Goal: Task Accomplishment & Management: Manage account settings

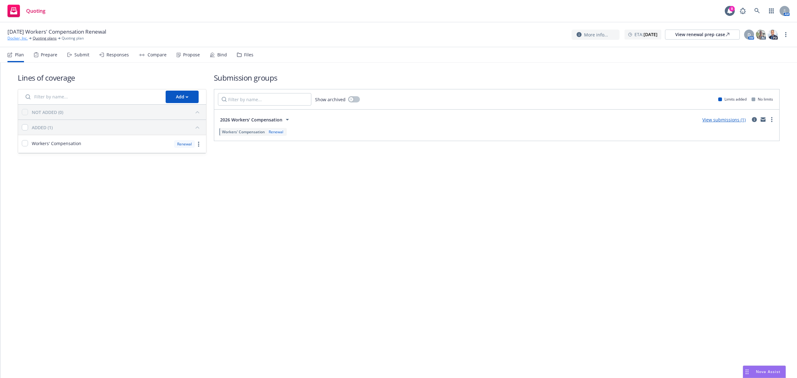
click at [20, 41] on link "Docker, Inc." at bounding box center [17, 38] width 20 height 6
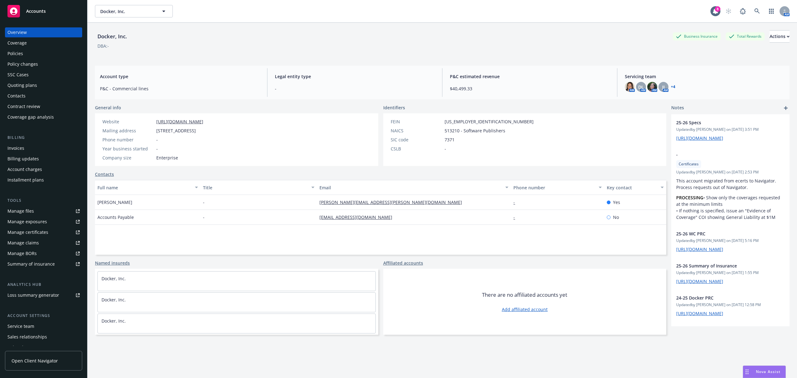
click at [19, 52] on div "Policies" at bounding box center [15, 54] width 16 height 10
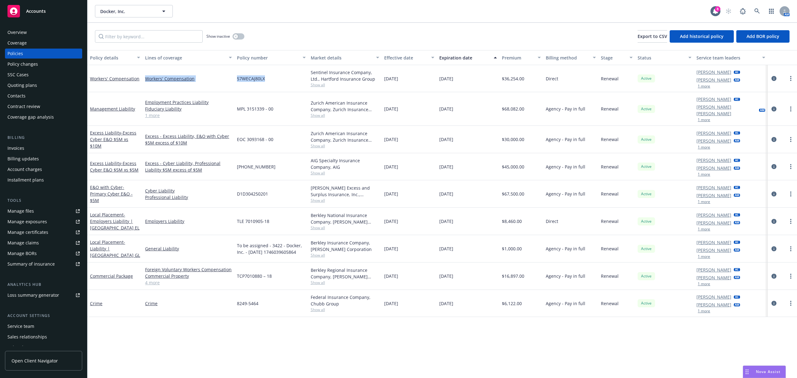
drag, startPoint x: 144, startPoint y: 78, endPoint x: 288, endPoint y: 83, distance: 144.5
click at [288, 83] on div "Workers' Compensation Workers' Compensation 57WECAJ80LX Sentinel Insurance Comp…" at bounding box center [441, 78] width 709 height 27
click at [316, 85] on span "Show all" at bounding box center [345, 84] width 68 height 5
click at [266, 77] on div "57WECAJ80LX" at bounding box center [270, 78] width 73 height 27
drag, startPoint x: 144, startPoint y: 78, endPoint x: 499, endPoint y: 83, distance: 355.5
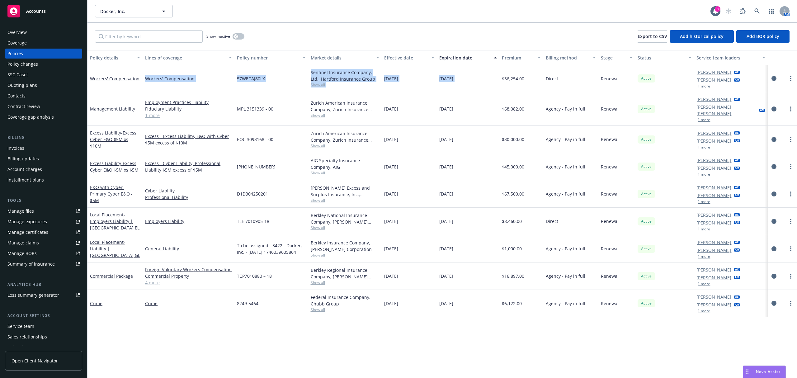
click at [499, 83] on div "Workers' Compensation Workers' Compensation 57WECAJ80LX Sentinel Insurance Comp…" at bounding box center [441, 78] width 709 height 27
copy div "Workers' Compensation 57WECAJ80LX Sentinel Insurance Company, Ltd., Hartford In…"
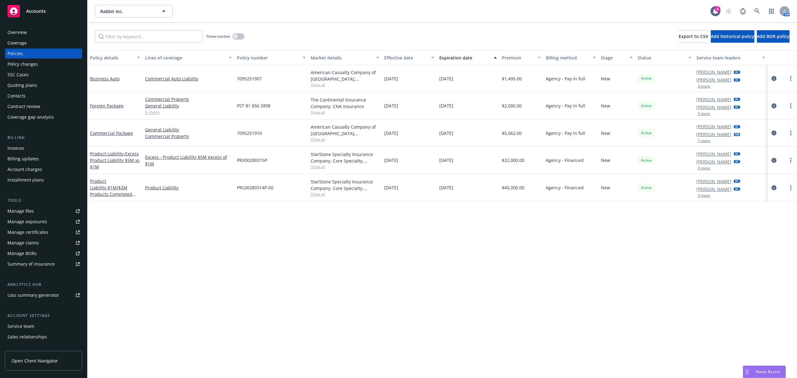
drag, startPoint x: 143, startPoint y: 80, endPoint x: 485, endPoint y: 77, distance: 341.4
click at [485, 77] on div "Business Auto Commercial Auto Liability 7095251907 American Casualty Company of…" at bounding box center [441, 78] width 709 height 27
copy div "Commercial Auto Liability 7095251907 American Casualty Company of Reading, Penn…"
click at [212, 116] on div "Commercial Property General Liability Kidnap and Ransom Employers Liability Com…" at bounding box center [189, 105] width 92 height 27
click at [155, 112] on link "6 more" at bounding box center [188, 112] width 87 height 7
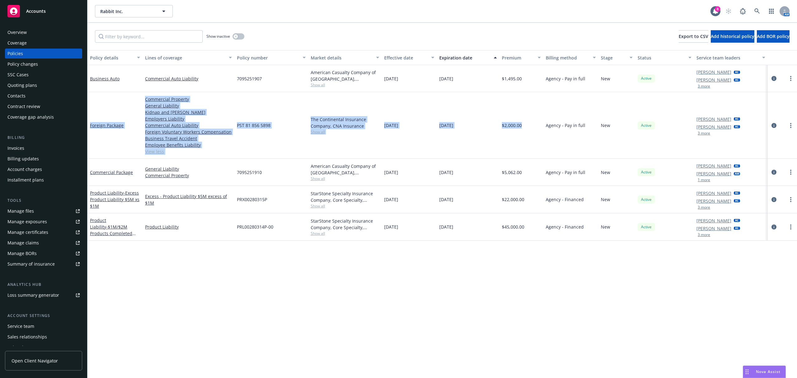
drag, startPoint x: 90, startPoint y: 126, endPoint x: 522, endPoint y: 125, distance: 432.6
click at [522, 125] on div "Foreign Package Commercial Property General Liability Kidnap and Ransom Employe…" at bounding box center [441, 125] width 709 height 67
copy div "Foreign Package Commercial Property General Liability Kidnap and Ransom Employe…"
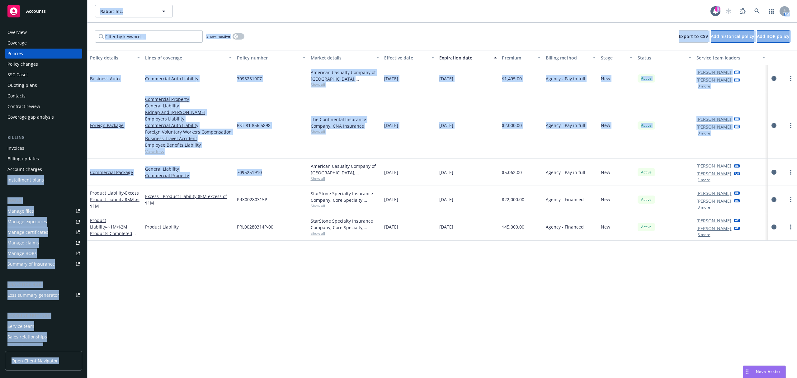
drag, startPoint x: 87, startPoint y: 171, endPoint x: 307, endPoint y: 183, distance: 219.8
click at [307, 183] on div "Accounts Overview Coverage Policies Policy changes SSC Cases Quoting plans Cont…" at bounding box center [398, 189] width 797 height 378
click at [286, 170] on div "7095251910" at bounding box center [270, 172] width 73 height 27
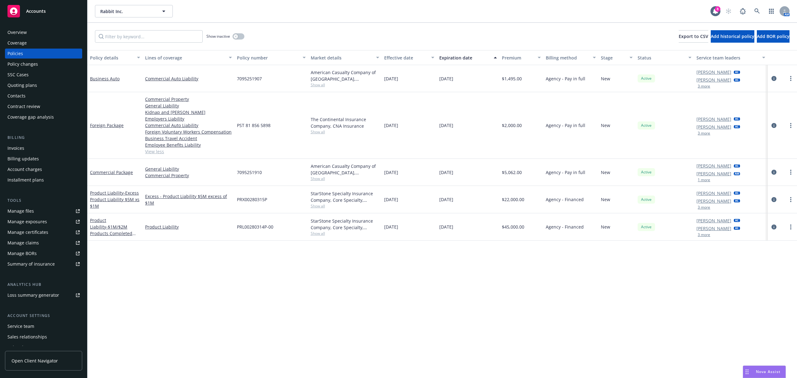
drag, startPoint x: 89, startPoint y: 172, endPoint x: 477, endPoint y: 180, distance: 387.9
click at [477, 180] on div "Commercial Package General Liability Commercial Property 7095251910 American Ca…" at bounding box center [441, 172] width 709 height 27
copy div "Commercial Package General Liability Commercial Property 7095251910 American Ca…"
click at [143, 254] on div "Policy details Lines of coverage Policy number Market details Effective date Ex…" at bounding box center [441, 214] width 709 height 328
drag, startPoint x: 143, startPoint y: 195, endPoint x: 368, endPoint y: 203, distance: 225.2
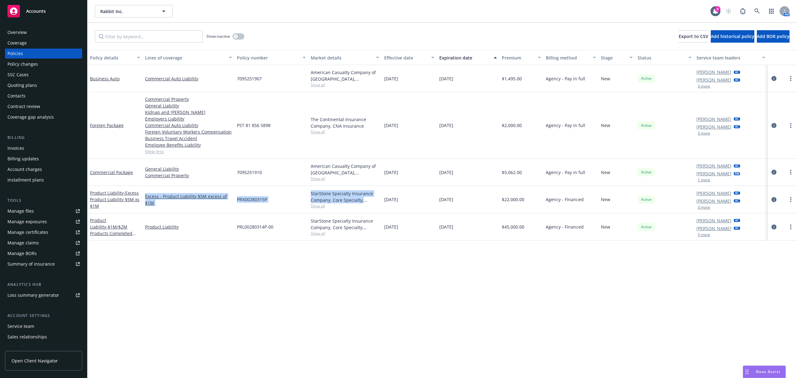
click at [368, 203] on div "Product Liability - Excess Product Liability $5M xs $1M Excess - Product Liabil…" at bounding box center [441, 199] width 709 height 27
copy div "Excess - Product Liability $5M excess of $1M PRX00280315P StarStone Specialty I…"
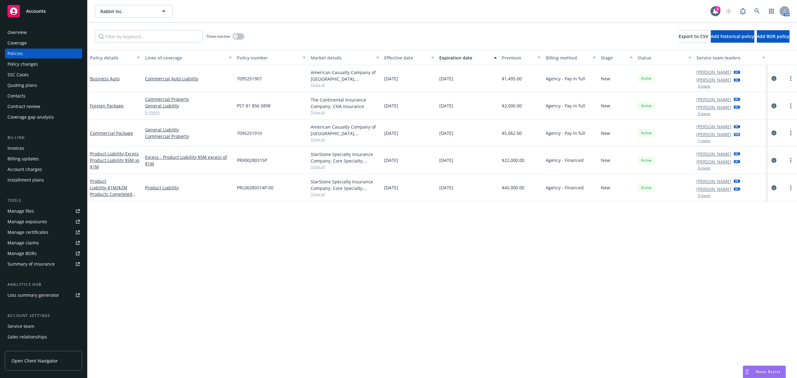
click at [169, 303] on div "Policy details Lines of coverage Policy number Market details Effective date Ex…" at bounding box center [441, 214] width 709 height 328
drag, startPoint x: 142, startPoint y: 188, endPoint x: 190, endPoint y: 190, distance: 47.3
click at [190, 190] on div "Product Liability" at bounding box center [189, 187] width 92 height 27
click at [128, 253] on div "Policy details Lines of coverage Policy number Market details Effective date Ex…" at bounding box center [441, 214] width 709 height 328
drag, startPoint x: 89, startPoint y: 179, endPoint x: 468, endPoint y: 195, distance: 379.8
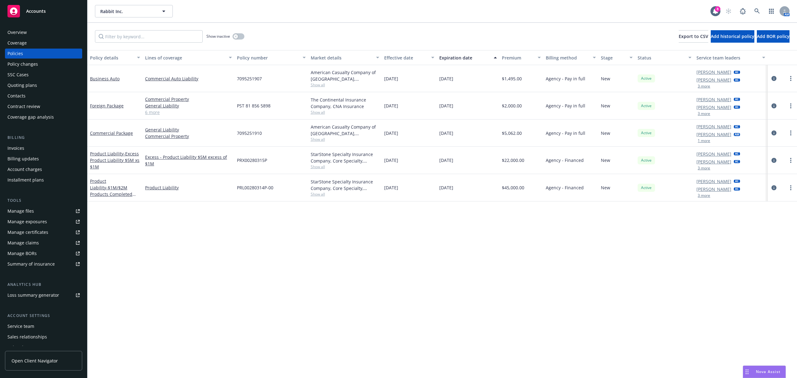
click at [468, 195] on div "Product Liability - $1M/$2M Products Completed Ops Product Liability PRL0028031…" at bounding box center [441, 187] width 709 height 27
copy div "Product Liability - $1M/$2M Products Completed Ops Product Liability PRL0028031…"
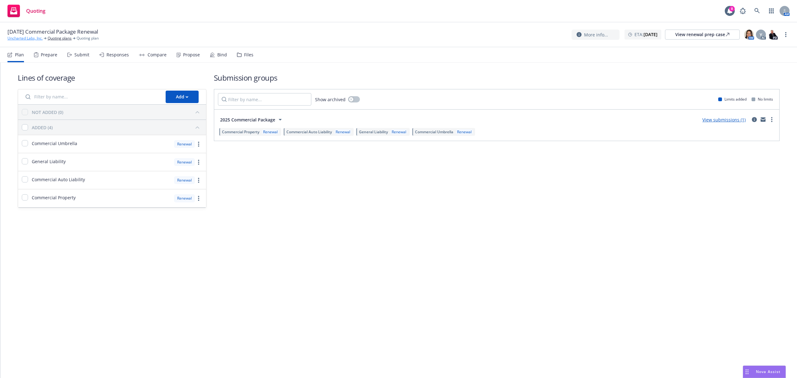
click at [21, 39] on link "Uncharted Labs, Inc." at bounding box center [24, 38] width 35 height 6
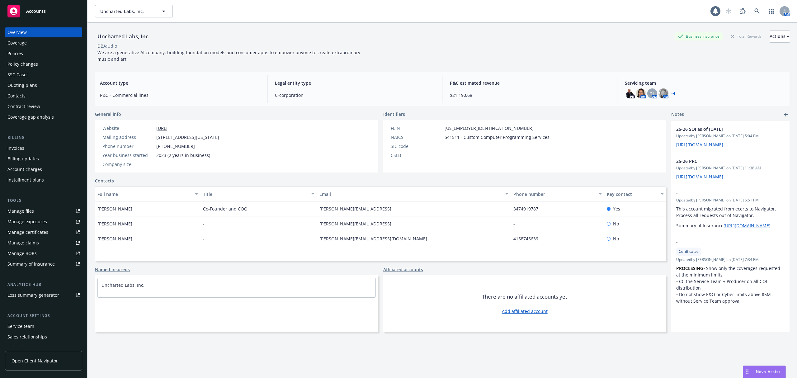
click at [23, 53] on div "Policies" at bounding box center [43, 54] width 72 height 10
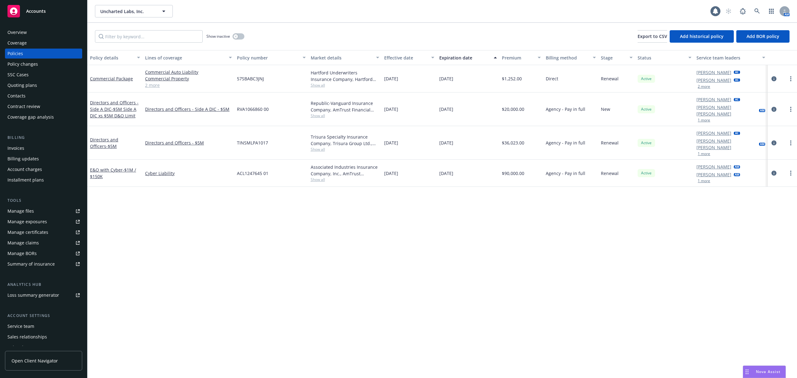
click at [153, 84] on link "2 more" at bounding box center [188, 85] width 87 height 7
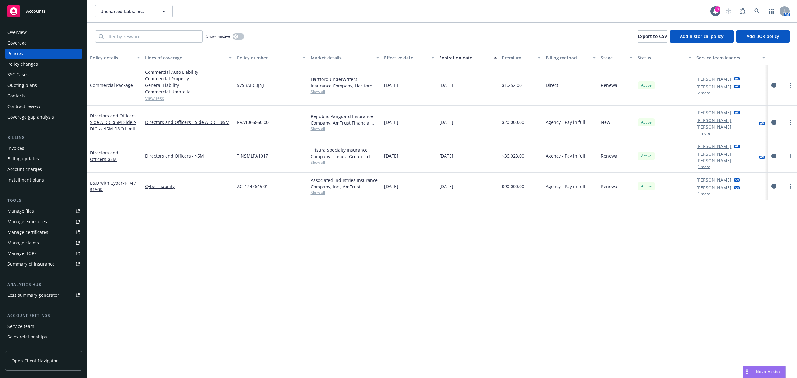
drag, startPoint x: 89, startPoint y: 86, endPoint x: 465, endPoint y: 87, distance: 376.0
click at [465, 87] on div "Commercial Package Commercial Auto Liability Commercial Property General Liabil…" at bounding box center [441, 85] width 709 height 40
copy div "Commercial Package Commercial Auto Liability Commercial Property General Liabil…"
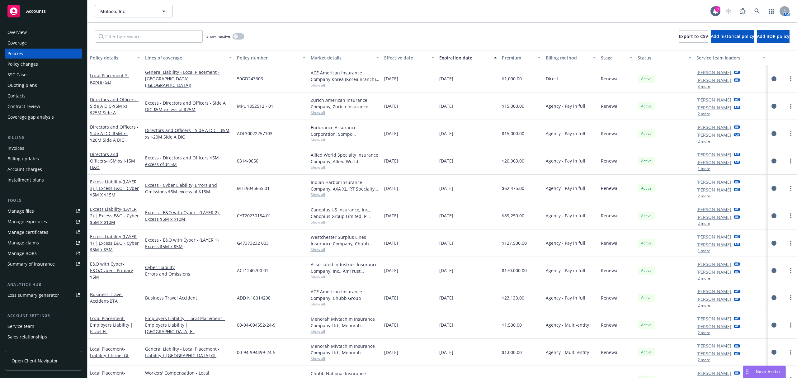
click at [399, 54] on div "Effective date" at bounding box center [405, 57] width 43 height 7
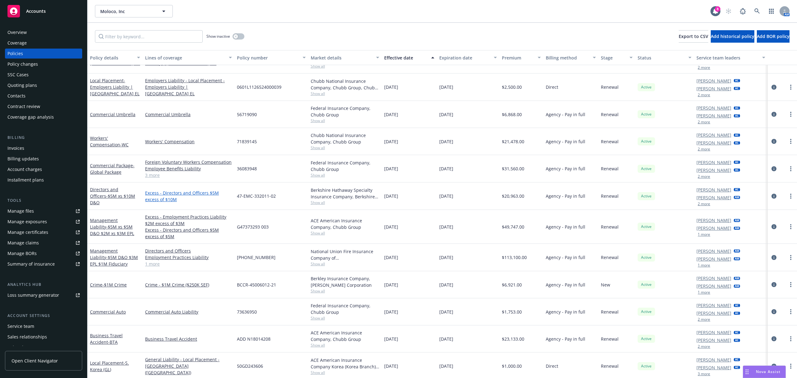
scroll to position [495, 0]
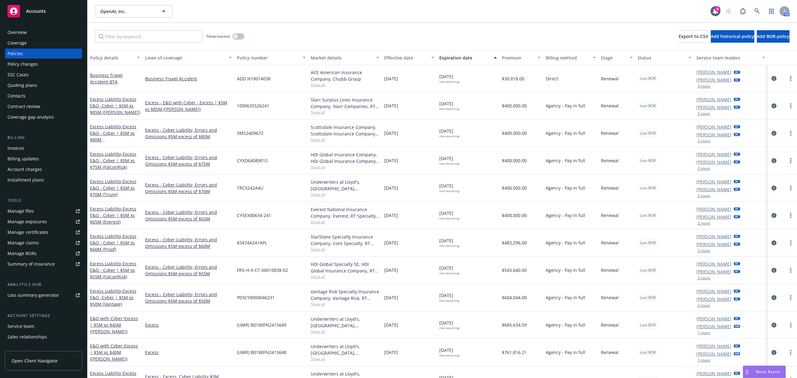
click at [30, 145] on div "Invoices" at bounding box center [43, 148] width 72 height 10
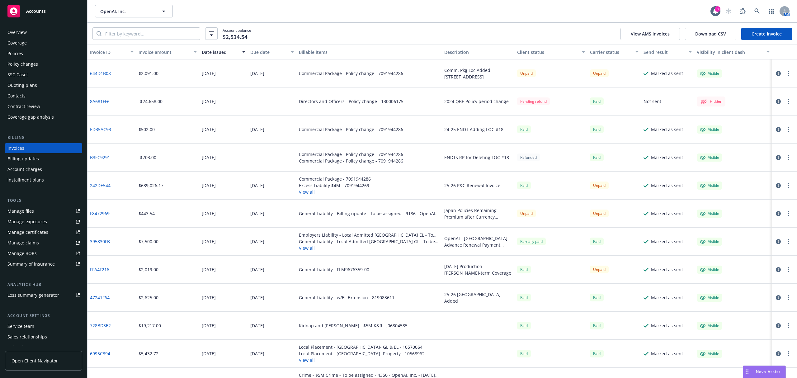
click at [37, 49] on div "Policies" at bounding box center [43, 54] width 72 height 10
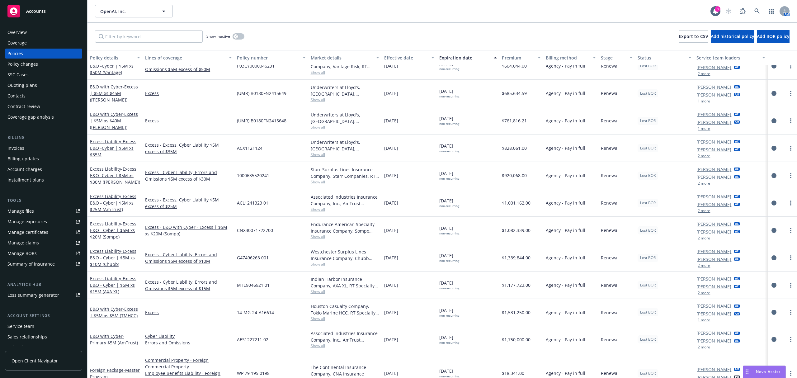
scroll to position [242, 0]
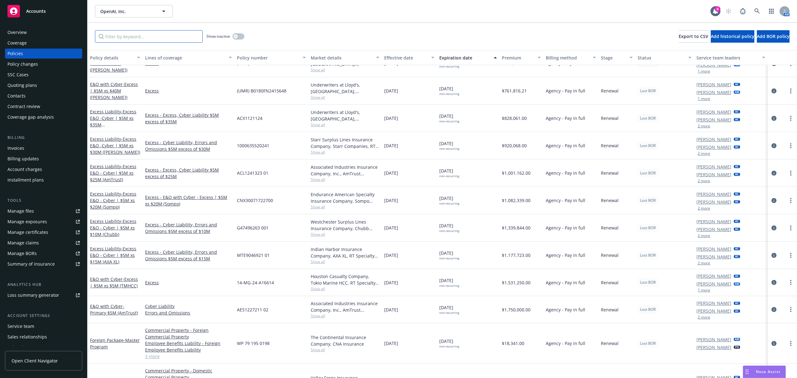
click at [153, 36] on input "Filter by keyword..." at bounding box center [149, 36] width 108 height 12
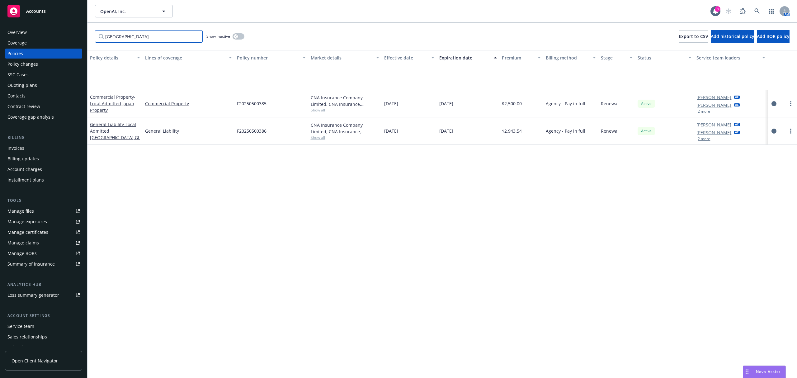
scroll to position [0, 0]
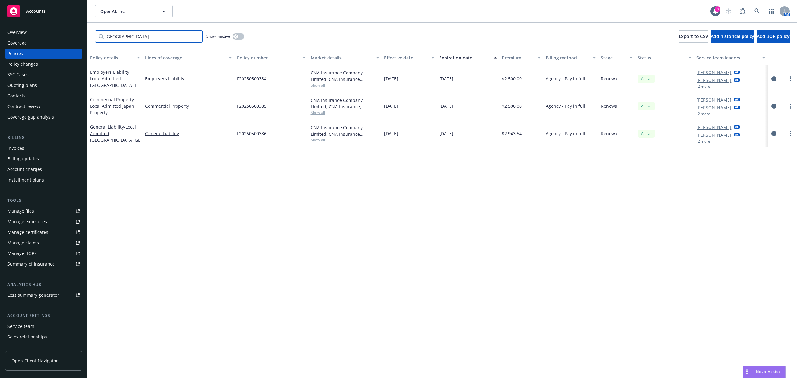
type input "japan"
click at [319, 137] on span "Show all" at bounding box center [345, 139] width 68 height 5
click at [773, 131] on icon "circleInformation" at bounding box center [773, 133] width 5 height 5
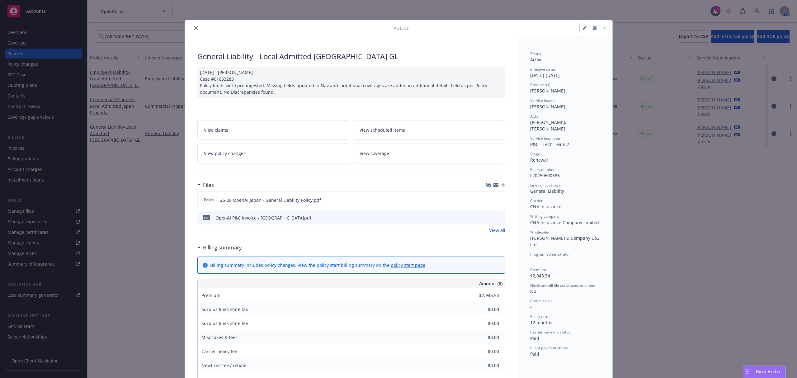
click at [265, 155] on link "View policy changes" at bounding box center [273, 153] width 152 height 20
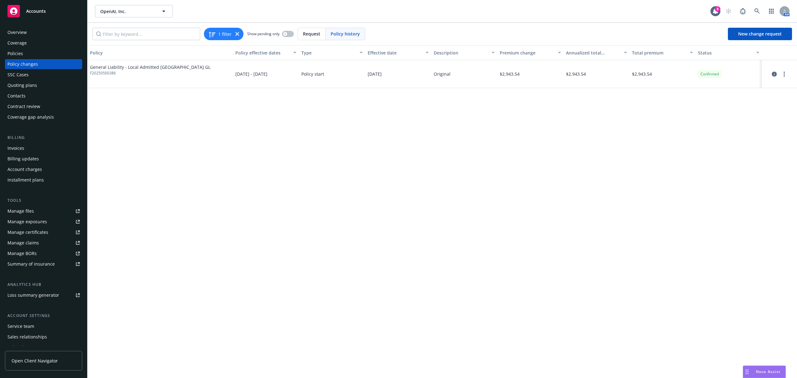
click at [45, 143] on div "Billing Invoices Billing updates Account charges Installment plans" at bounding box center [43, 159] width 77 height 50
click at [39, 146] on div "Invoices" at bounding box center [43, 148] width 72 height 10
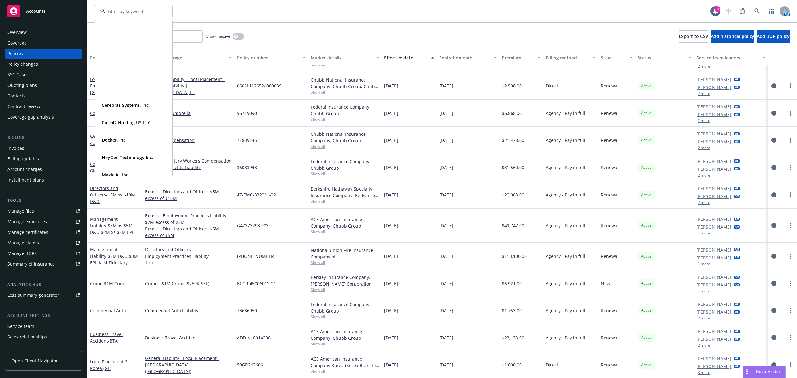
scroll to position [117, 0]
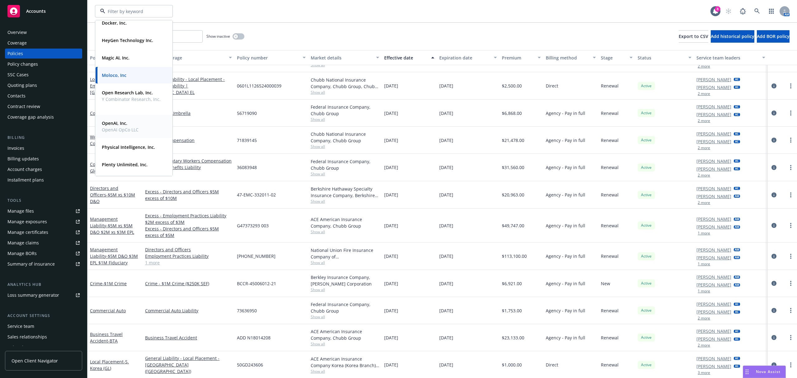
click at [134, 121] on span "OpenAI, Inc." at bounding box center [120, 123] width 37 height 7
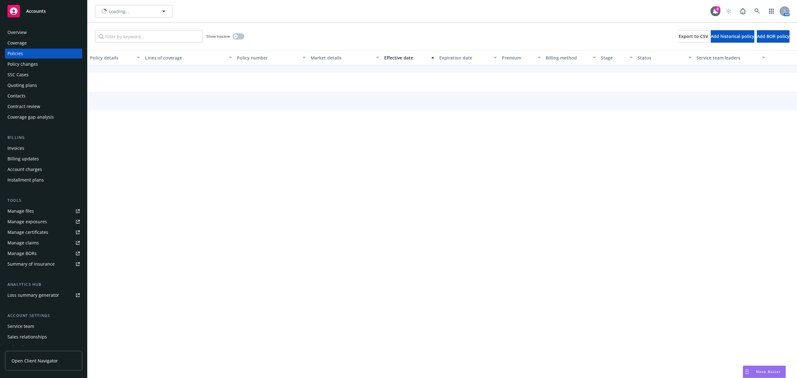
scroll to position [459, 0]
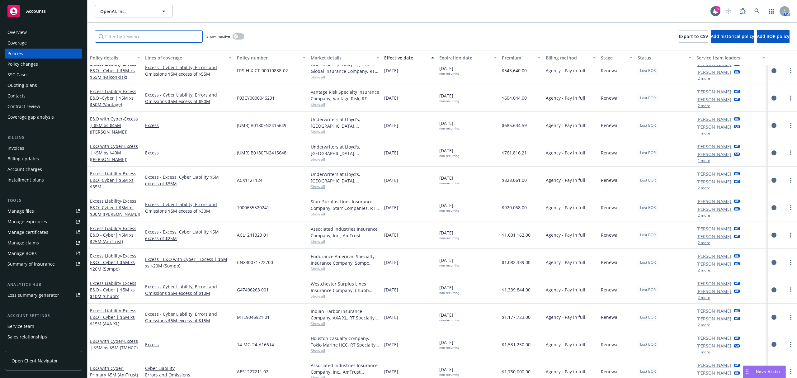
click at [159, 39] on input "Filter by keyword..." at bounding box center [149, 36] width 108 height 12
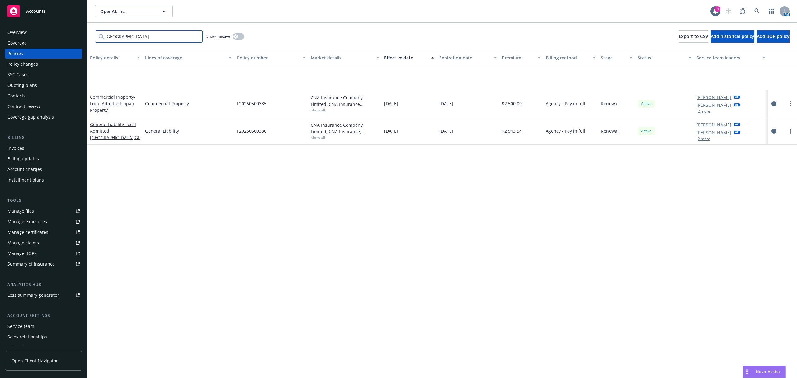
scroll to position [0, 0]
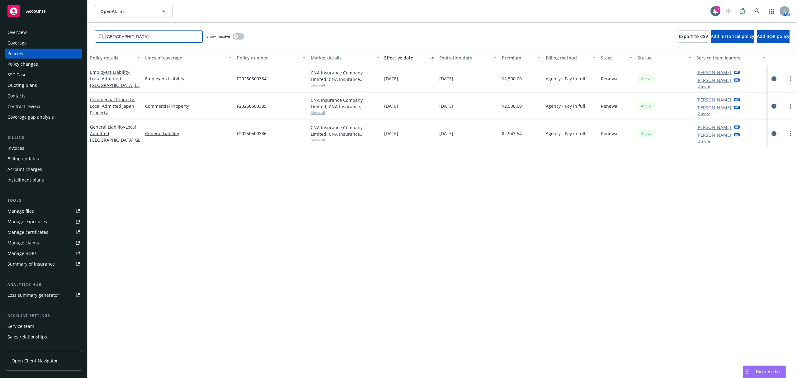
type input "japan"
click at [773, 134] on icon "circleInformation" at bounding box center [773, 133] width 5 height 5
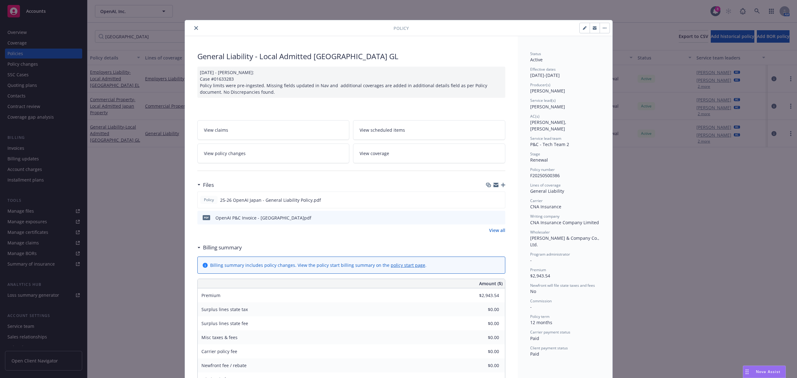
click at [496, 218] on icon "preview file" at bounding box center [499, 217] width 6 height 4
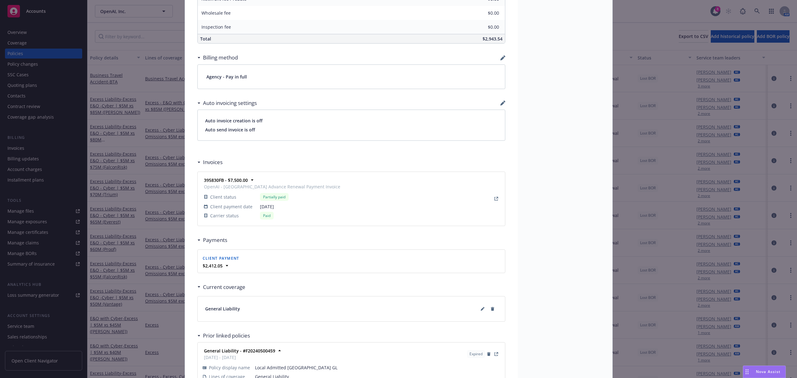
scroll to position [366, 0]
click at [355, 266] on div "$2,412.05" at bounding box center [351, 266] width 300 height 7
click at [217, 271] on div "Client payment $2,412.05 Date posted 06/12/2025 Billable item Local Admitted Ja…" at bounding box center [351, 261] width 307 height 23
click at [214, 265] on strong "$2,412.05" at bounding box center [213, 266] width 20 height 6
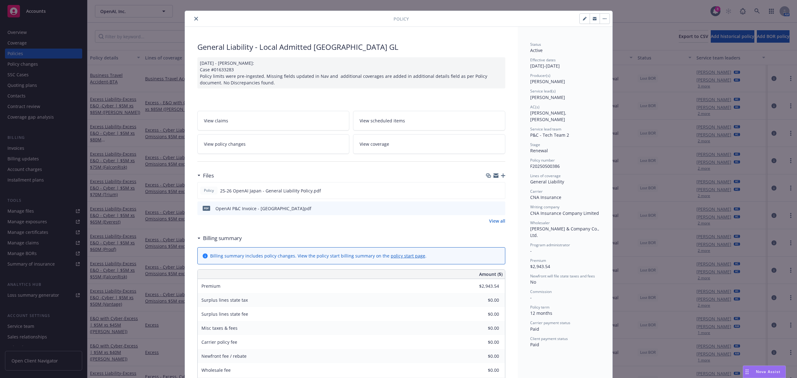
scroll to position [9, 0]
click at [254, 143] on link "View policy changes" at bounding box center [273, 144] width 152 height 20
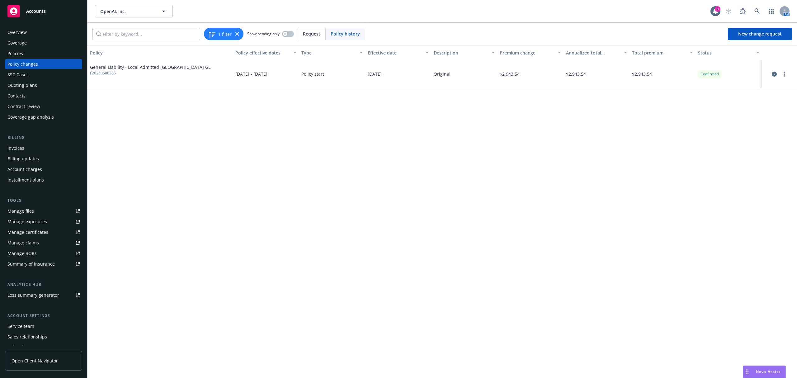
click at [52, 54] on div "Policies" at bounding box center [43, 54] width 72 height 10
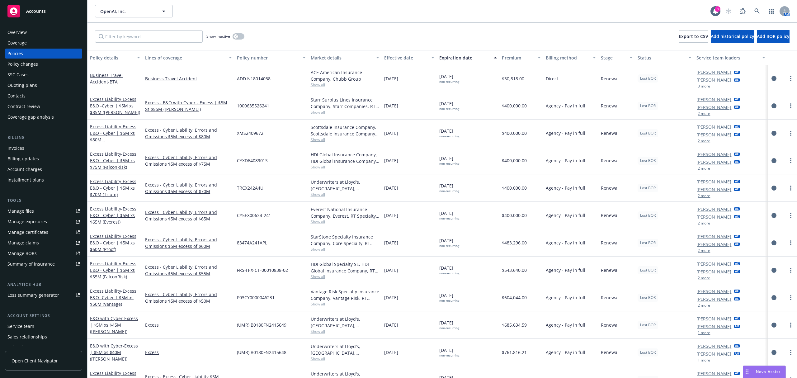
click at [33, 146] on div "Invoices" at bounding box center [43, 148] width 72 height 10
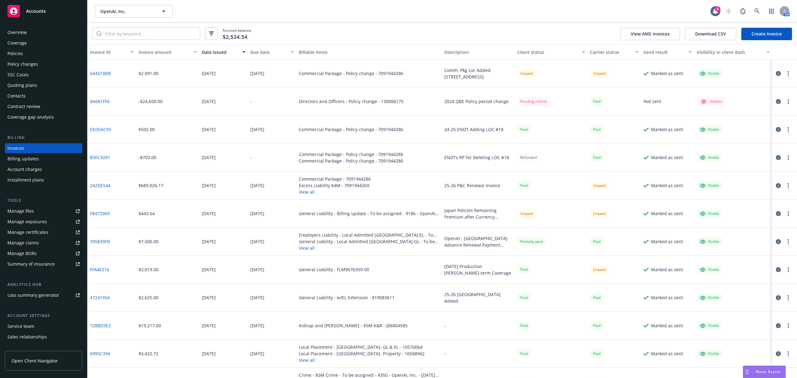
click at [784, 213] on button "button" at bounding box center [787, 213] width 7 height 7
click at [738, 314] on link "Void" at bounding box center [745, 314] width 79 height 12
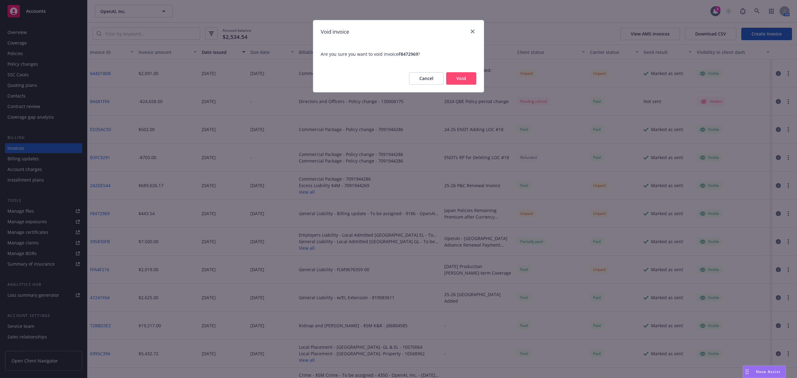
click at [458, 78] on button "Void" at bounding box center [461, 78] width 30 height 12
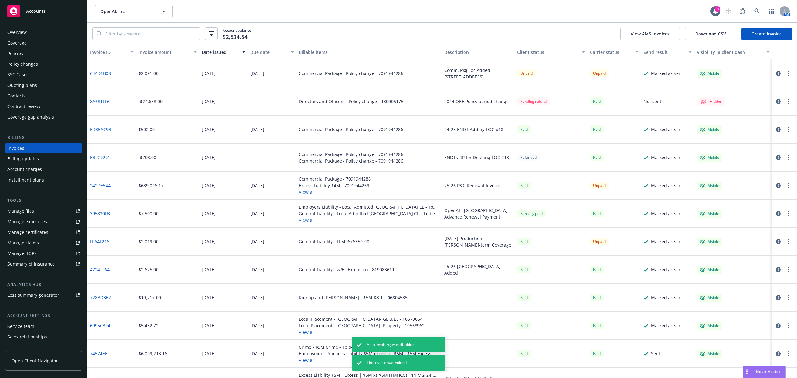
click at [52, 54] on div "Policies" at bounding box center [43, 54] width 72 height 10
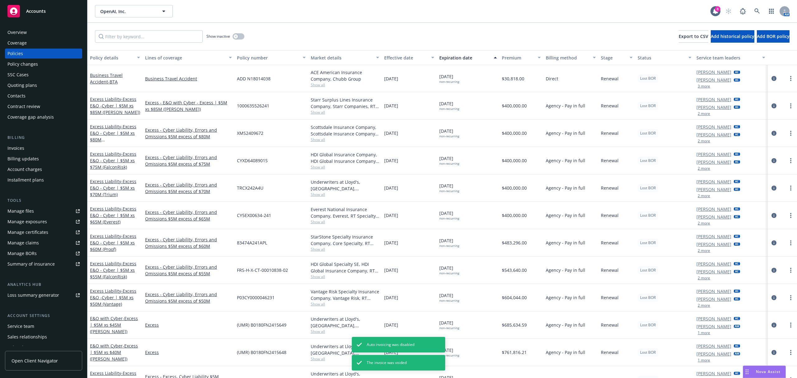
click at [131, 47] on div "Show inactive Export to CSV Add historical policy Add BOR policy" at bounding box center [441, 36] width 709 height 27
click at [125, 37] on input "Filter by keyword..." at bounding box center [149, 36] width 108 height 12
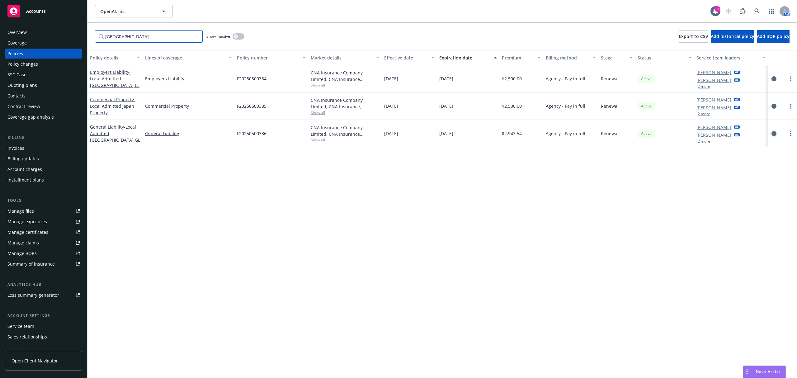
type input "japan"
click at [773, 134] on icon "circleInformation" at bounding box center [773, 133] width 5 height 5
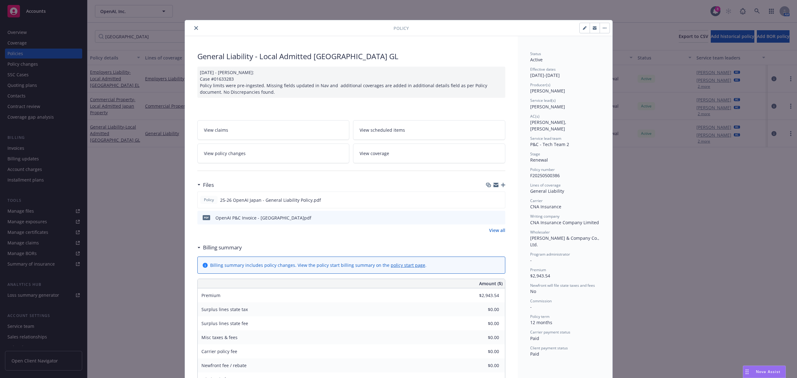
click at [276, 155] on link "View policy changes" at bounding box center [273, 153] width 152 height 20
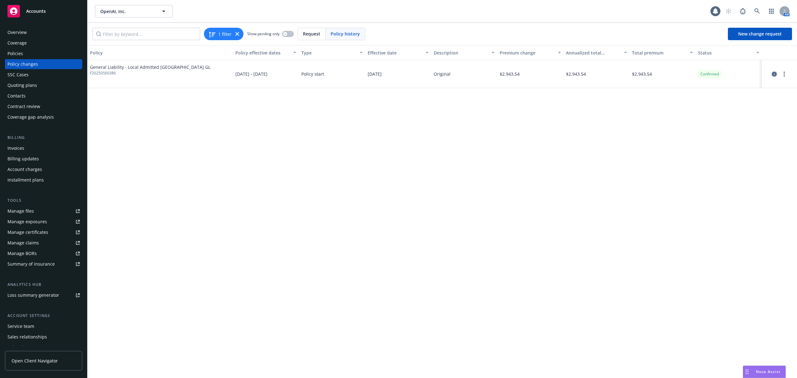
click at [772, 73] on icon "circleInformation" at bounding box center [774, 74] width 5 height 5
click at [785, 77] on link "more" at bounding box center [783, 73] width 7 height 7
click at [712, 129] on link "Edit billing info" at bounding box center [734, 124] width 107 height 12
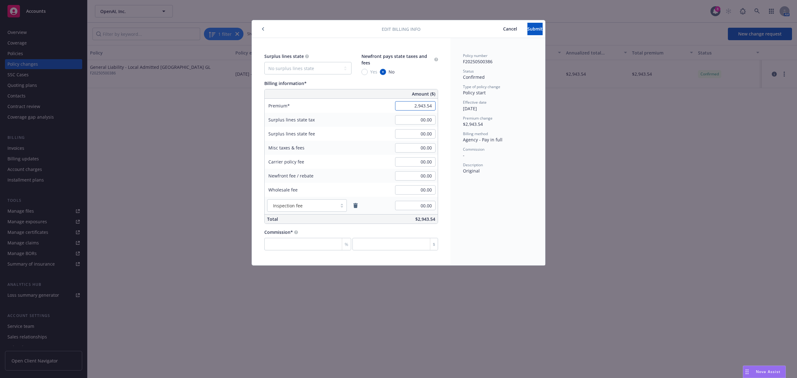
click at [414, 106] on input "2,943.54" at bounding box center [415, 105] width 40 height 9
type input "2,500.00"
click at [519, 202] on div "Policy number F20250500386 Status Confirmed Type of policy change Policy start …" at bounding box center [497, 151] width 95 height 227
click at [527, 35] on button "Submit" at bounding box center [534, 29] width 15 height 12
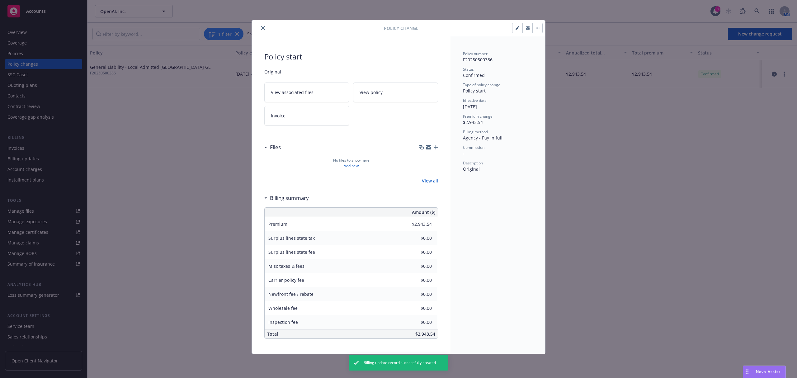
type input "$2,500.00"
click at [258, 28] on div at bounding box center [318, 27] width 129 height 7
click at [263, 27] on icon "close" at bounding box center [263, 28] width 4 height 4
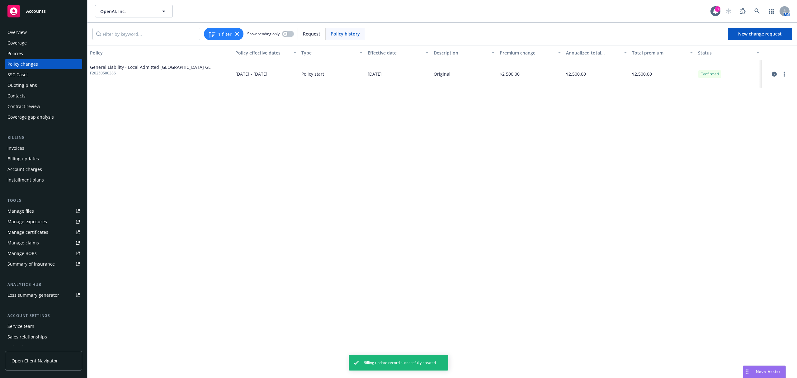
click at [32, 139] on div "Billing" at bounding box center [43, 137] width 77 height 6
click at [31, 142] on div "Billing Invoices Billing updates Account charges Installment plans" at bounding box center [43, 159] width 77 height 50
click at [29, 146] on div "Invoices" at bounding box center [43, 148] width 72 height 10
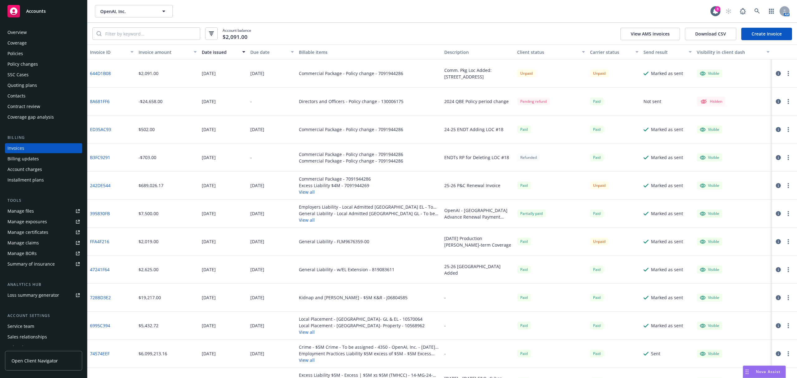
click at [107, 213] on link "395830FB" at bounding box center [100, 213] width 20 height 7
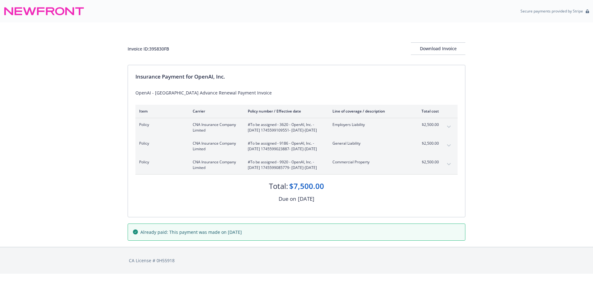
click at [447, 169] on button "expand content" at bounding box center [449, 164] width 10 height 10
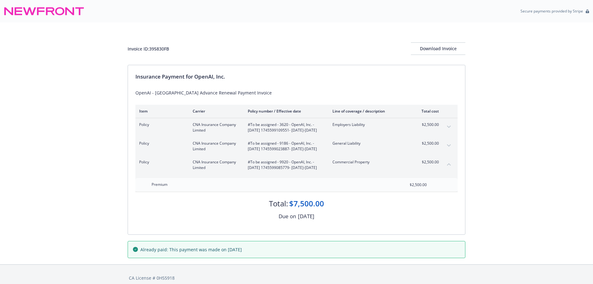
click at [445, 155] on div "Policy CNA Insurance Company Limited #To be assigned - 9186 - OpenAI, Inc. - 04…" at bounding box center [296, 146] width 322 height 19
click at [446, 150] on button "expand content" at bounding box center [449, 145] width 10 height 10
